Goal: Check status: Check status

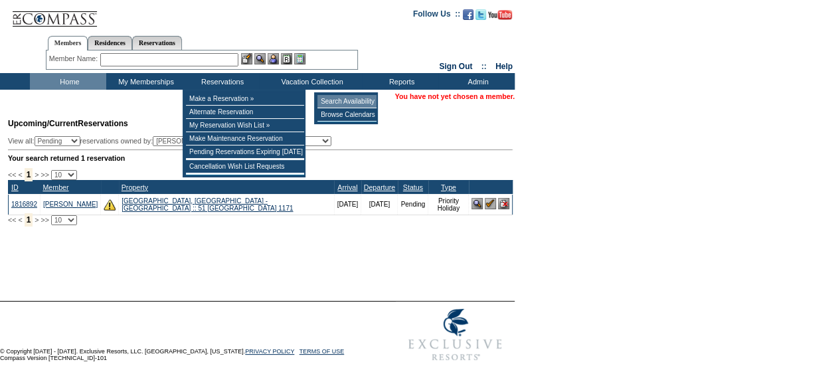
click at [329, 98] on td "Search Availability" at bounding box center [347, 101] width 59 height 13
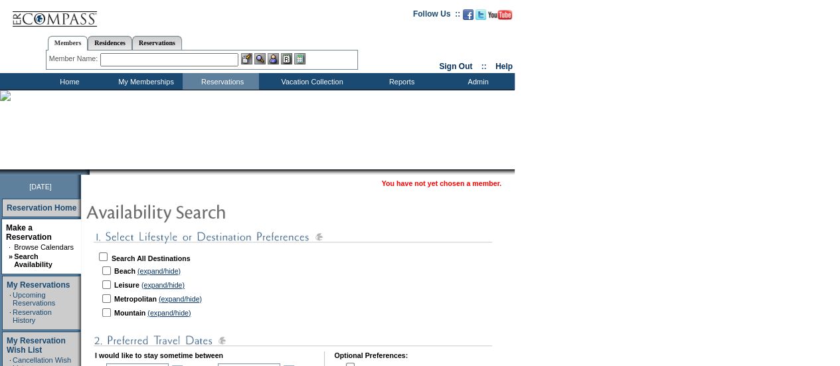
scroll to position [83, 0]
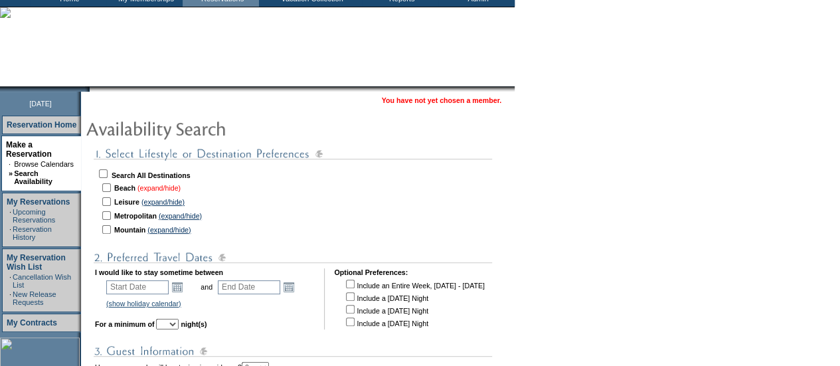
click at [167, 189] on link "(expand/hide)" at bounding box center [159, 188] width 43 height 8
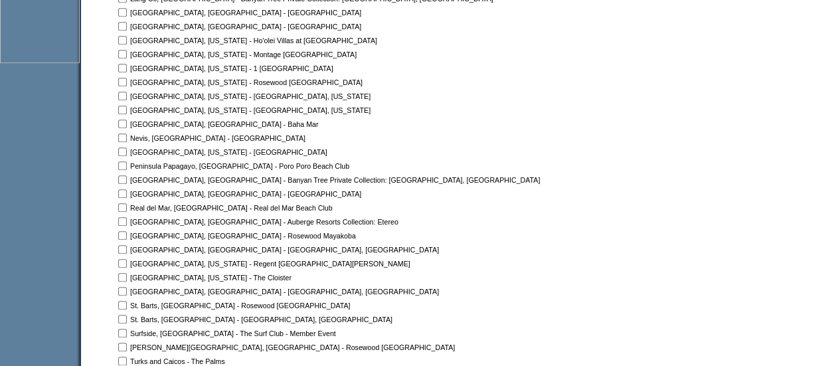
scroll to position [580, 0]
click at [127, 236] on input "checkbox" at bounding box center [122, 236] width 9 height 9
checkbox input "true"
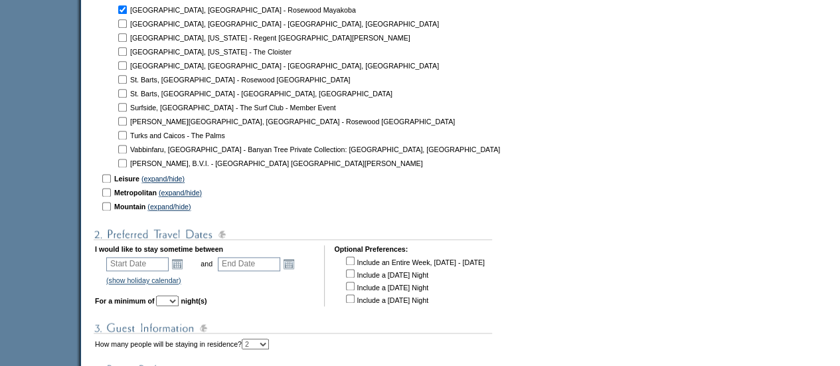
scroll to position [808, 0]
click at [183, 264] on link "Open the calendar popup." at bounding box center [177, 262] width 15 height 15
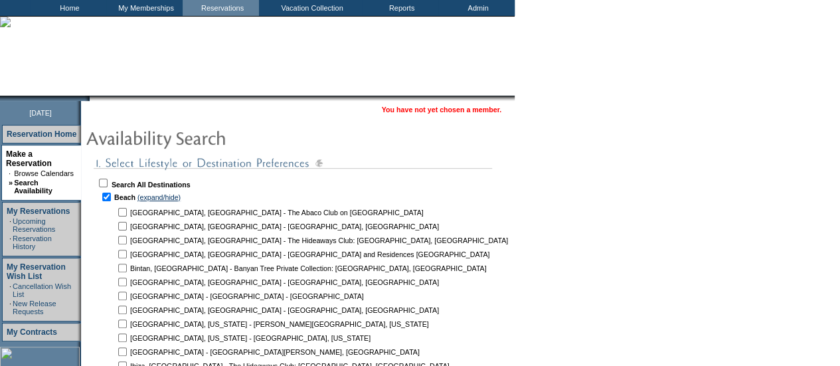
scroll to position [0, 0]
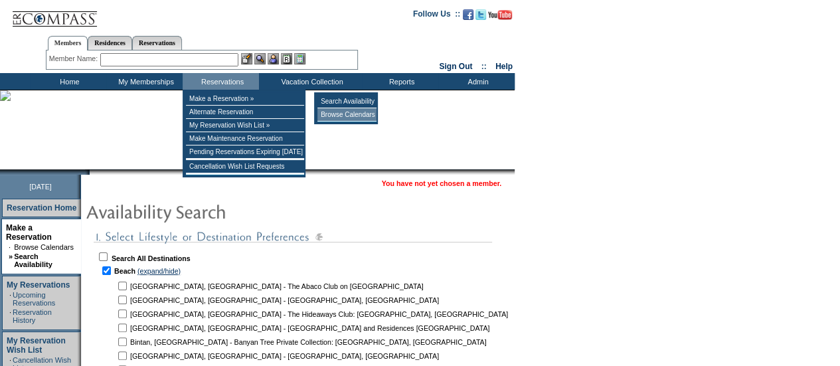
click at [328, 114] on td "Browse Calendars" at bounding box center [347, 114] width 59 height 13
